Goal: Task Accomplishment & Management: Use online tool/utility

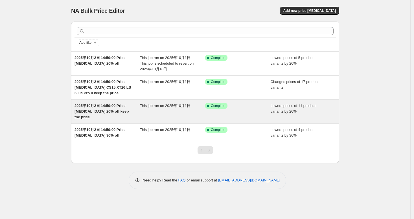
click at [101, 111] on span "2025年10月2日 14:59:00 Price [MEDICAL_DATA] 20% off keep the price" at bounding box center [102, 112] width 54 height 16
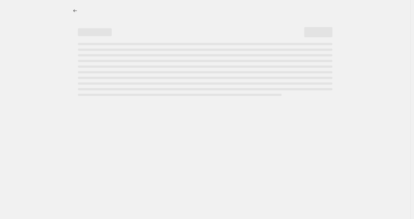
select select "percentage"
select select "tag"
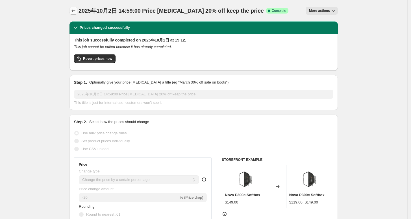
click at [73, 11] on icon "Price change jobs" at bounding box center [74, 10] width 4 height 3
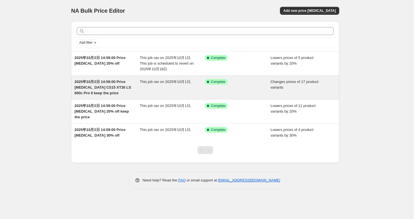
click at [84, 88] on span "2025年10月2日 14:59:00 Price change job CS15 XT26 LS 600c Pro II keep the price" at bounding box center [103, 88] width 57 height 16
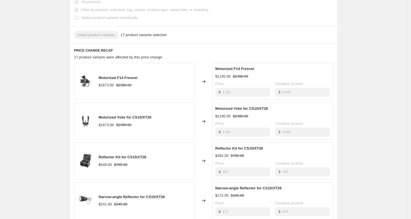
scroll to position [342, 0]
